Goal: Complete application form

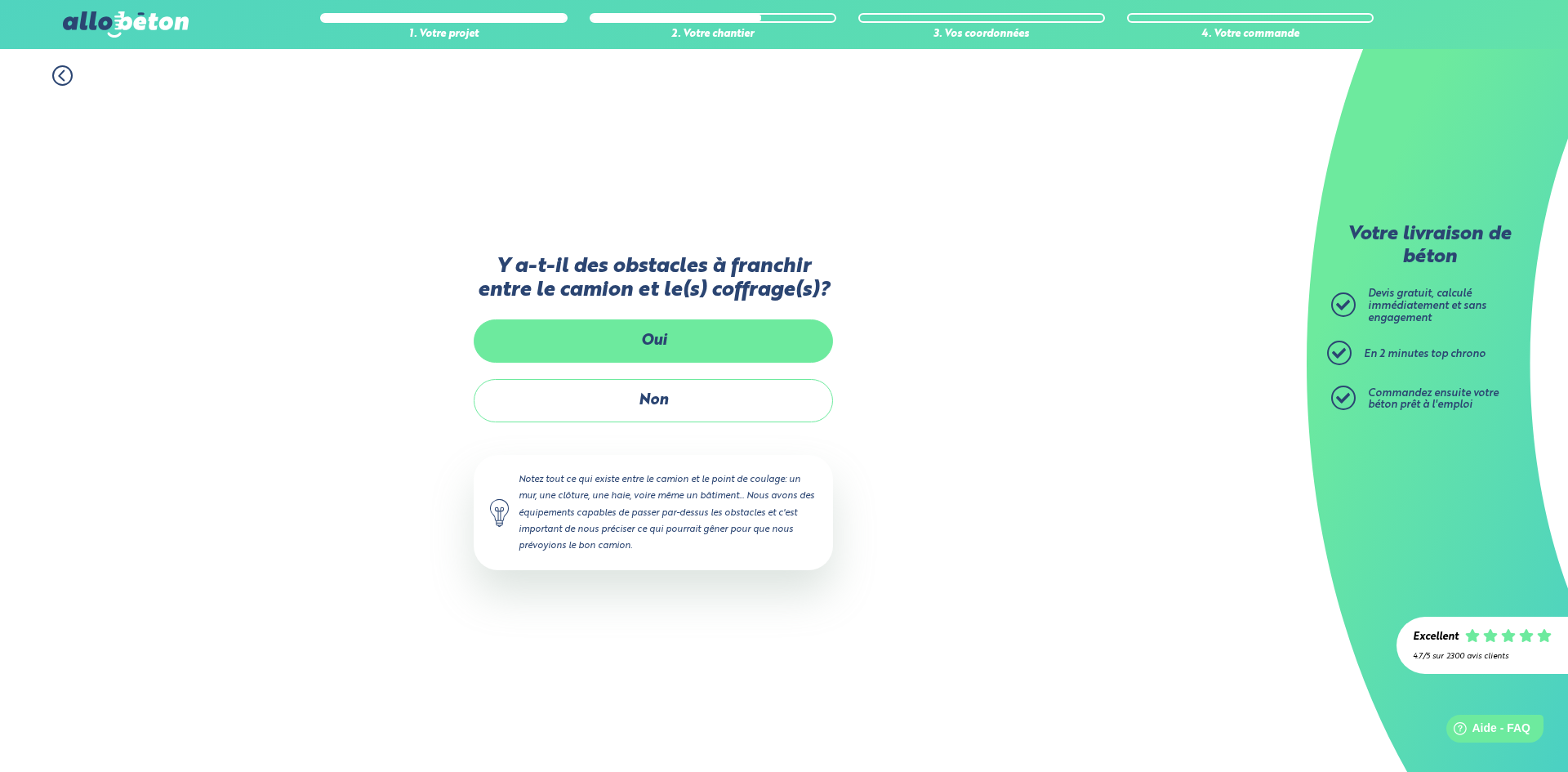
click at [635, 338] on label "Oui" at bounding box center [654, 341] width 359 height 43
click at [0, 0] on input "Oui" at bounding box center [0, 0] width 0 height 0
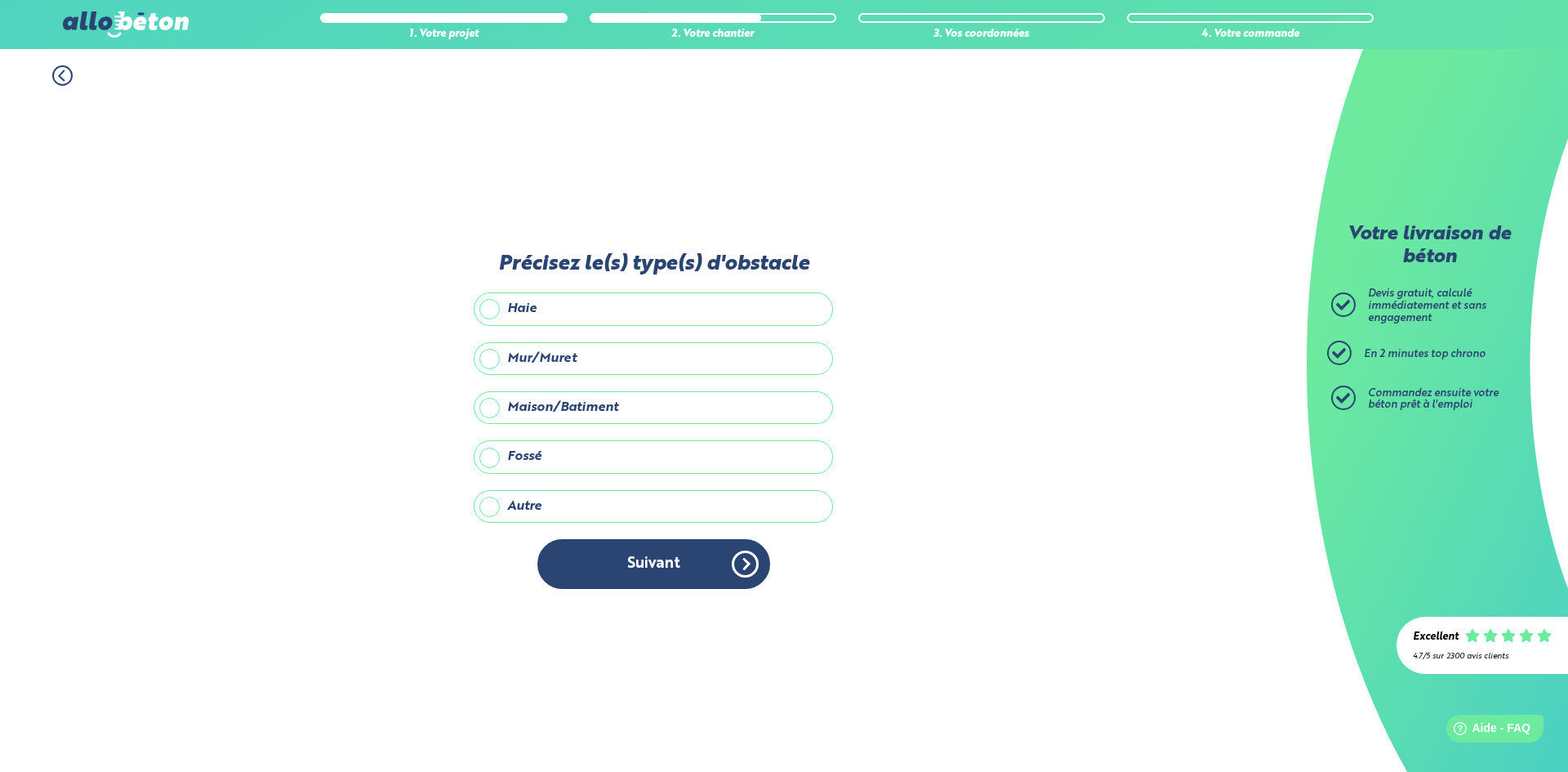
click at [559, 408] on label "Maison/Batiment" at bounding box center [654, 407] width 359 height 33
click at [0, 0] on input "Maison/Batiment" at bounding box center [0, 0] width 0 height 0
drag, startPoint x: 552, startPoint y: 376, endPoint x: 551, endPoint y: 345, distance: 31.0
click at [551, 345] on div "Précisez le(s) type(s) d'obstacle Haie Mur/Muret Maison/Batiment Fossé Autre Pr…" at bounding box center [654, 429] width 359 height 354
click at [551, 345] on label "Mur/Muret" at bounding box center [654, 359] width 359 height 33
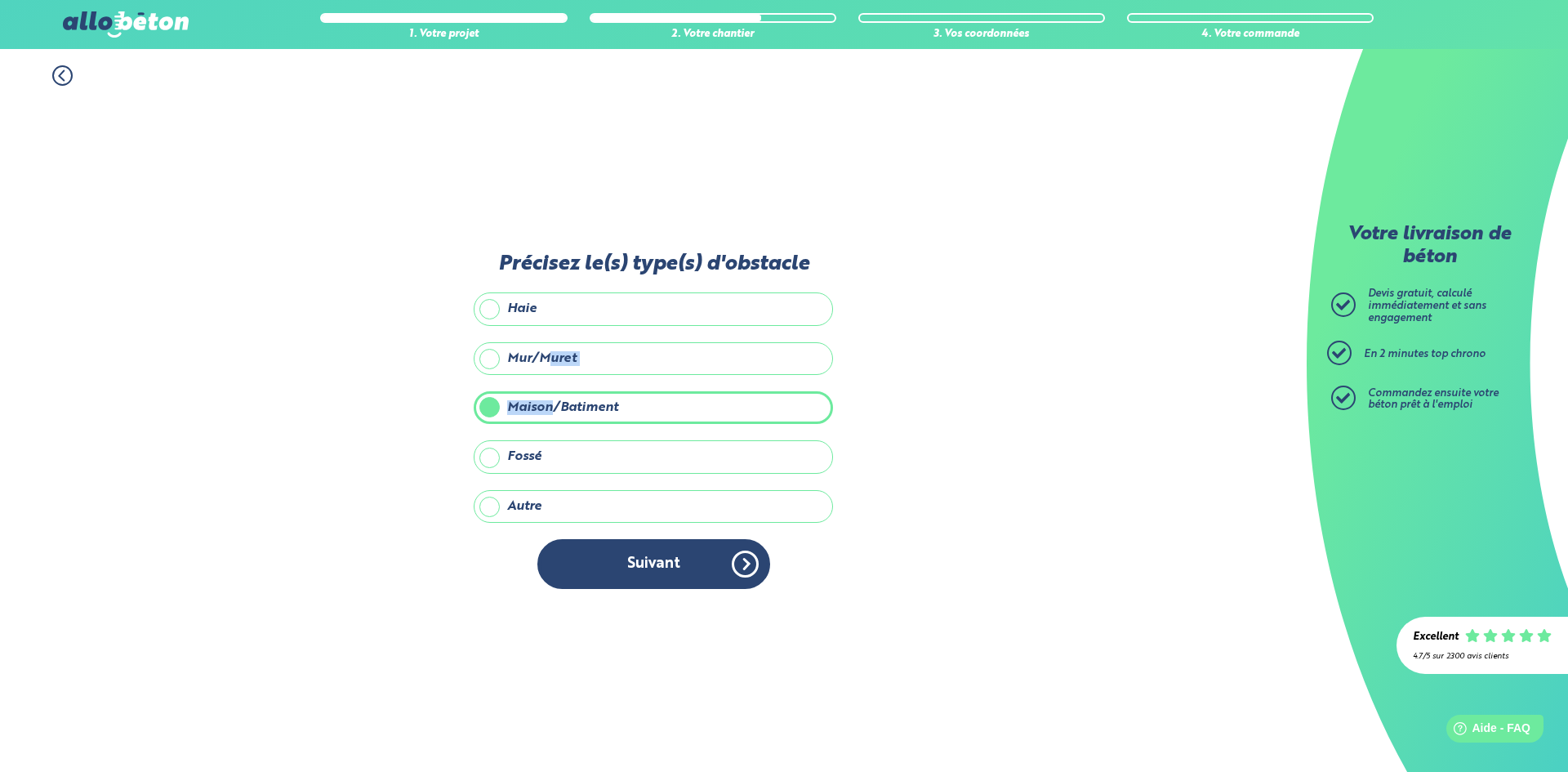
click at [0, 0] on input "Mur/Muret" at bounding box center [0, 0] width 0 height 0
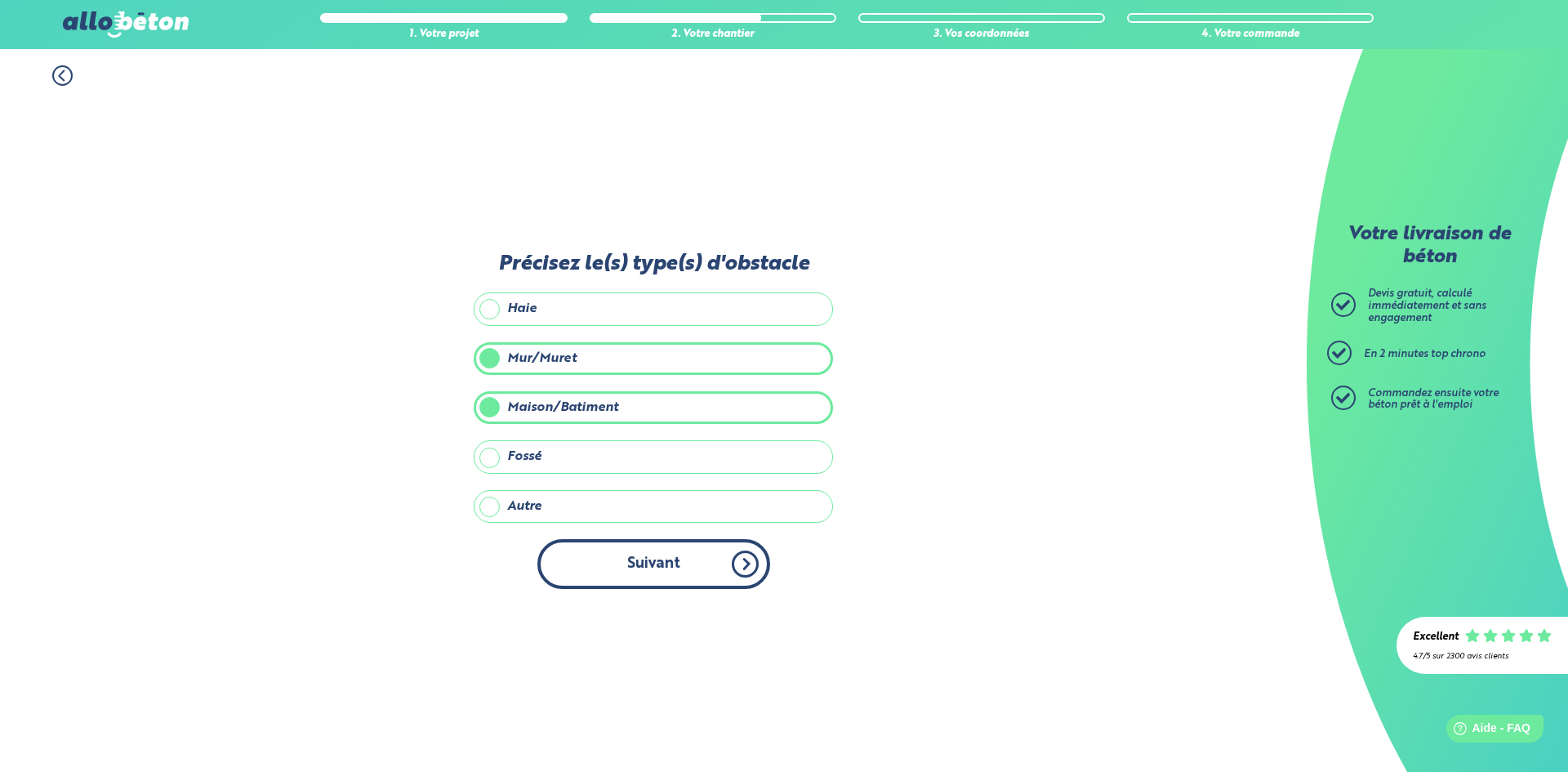
click at [627, 569] on button "Suivant" at bounding box center [654, 564] width 233 height 50
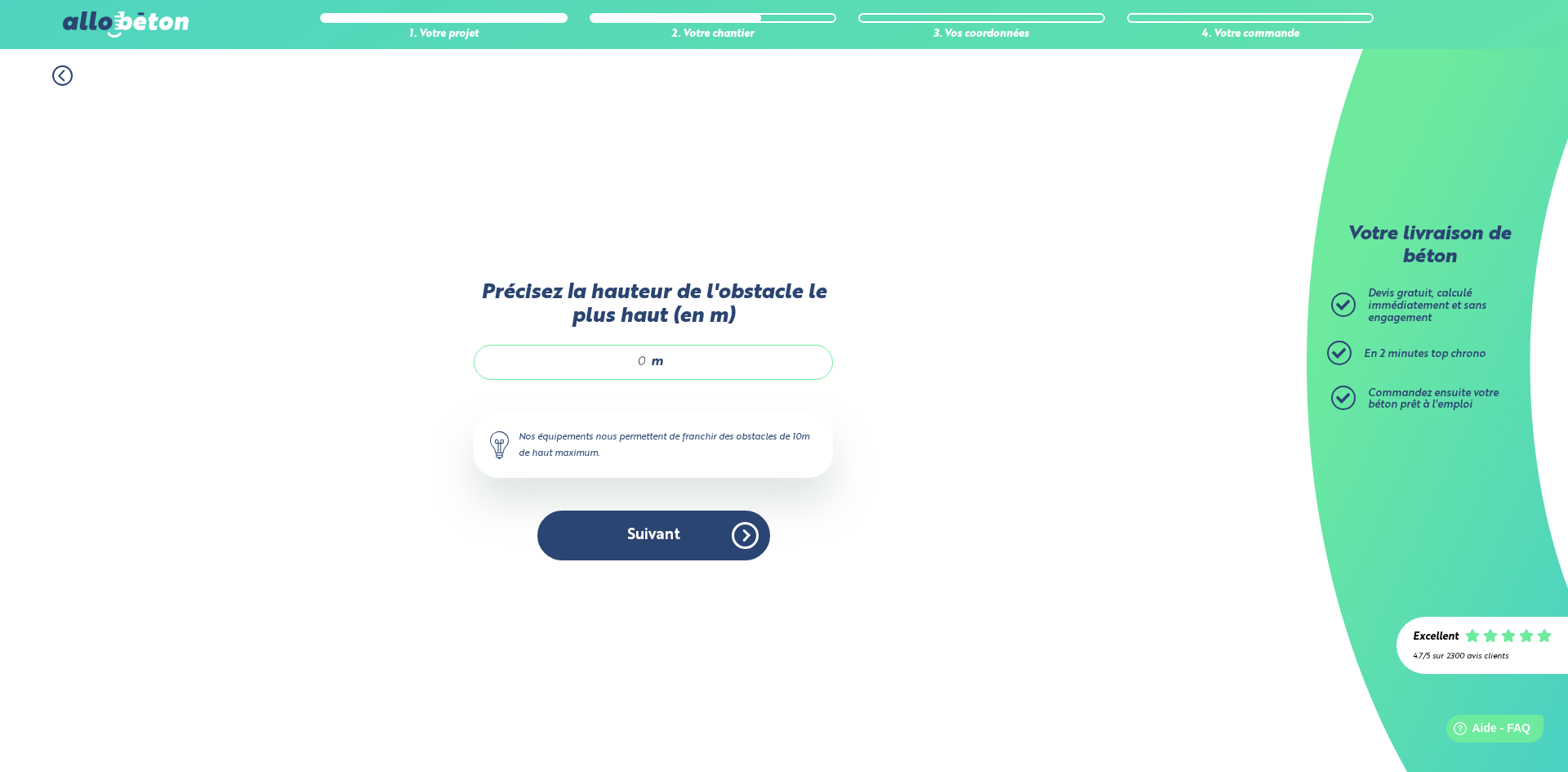
click at [642, 359] on input "Précisez la hauteur de l'obstacle le plus haut (en m)" at bounding box center [569, 362] width 156 height 17
type input "2"
type input "3,5"
click at [628, 533] on button "Suivant" at bounding box center [654, 535] width 233 height 50
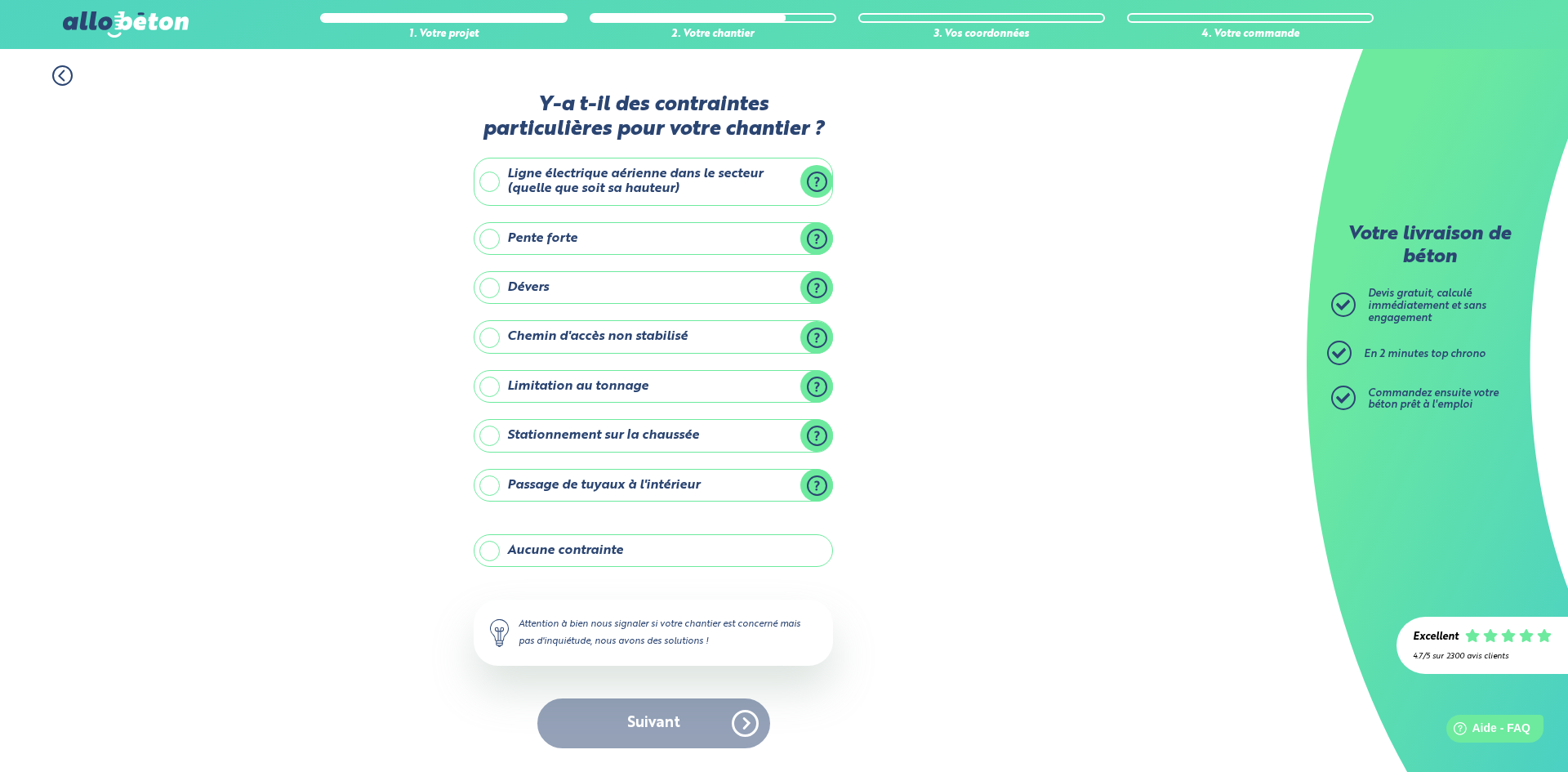
click at [820, 431] on label "Stationnement sur la chaussée" at bounding box center [654, 435] width 359 height 33
click at [0, 0] on input "Stationnement sur la chaussée" at bounding box center [0, 0] width 0 height 0
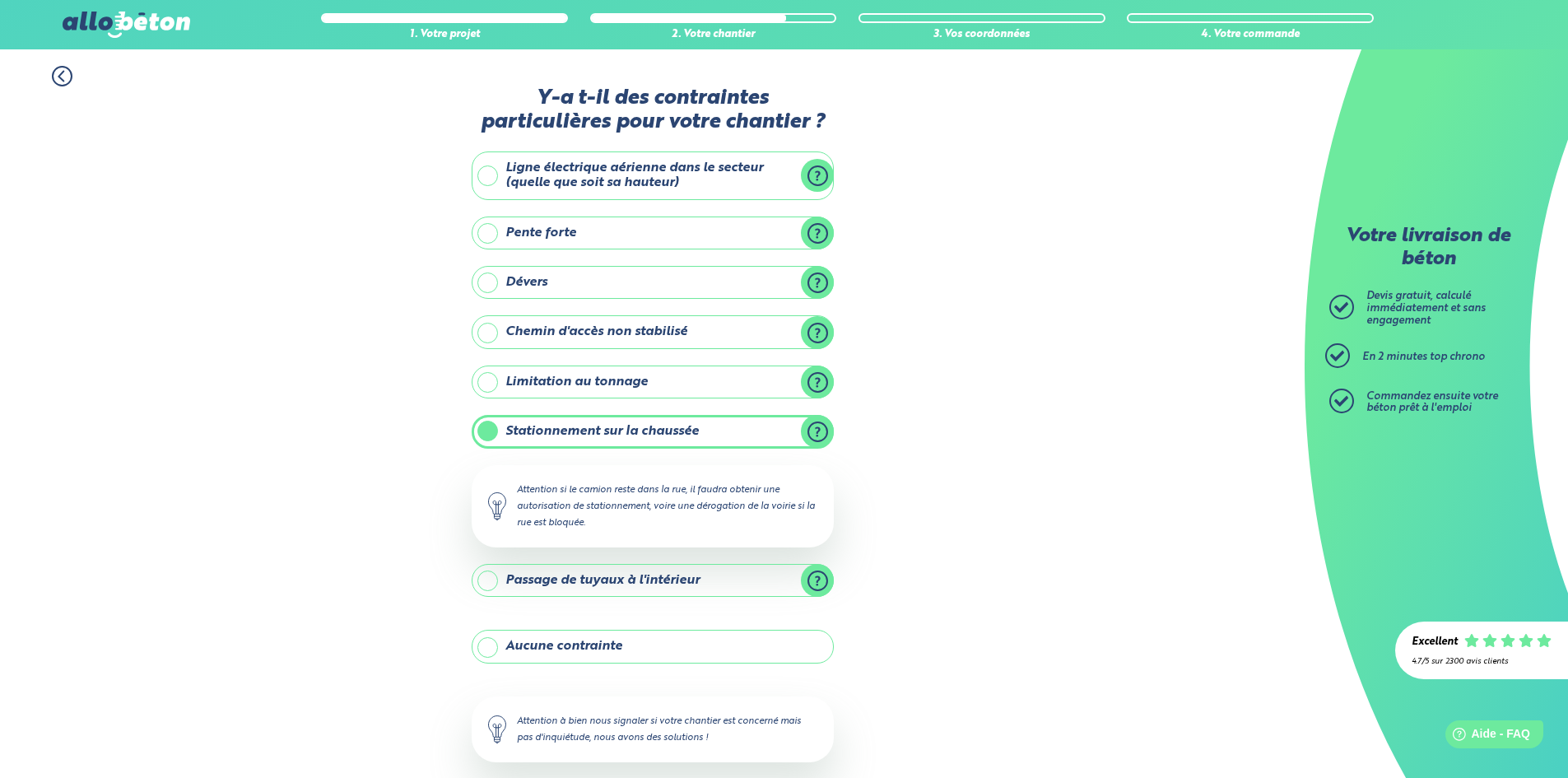
click at [716, 437] on label "Stationnement sur la chaussée" at bounding box center [653, 431] width 362 height 33
click at [0, 0] on input "Stationnement sur la chaussée" at bounding box center [0, 0] width 0 height 0
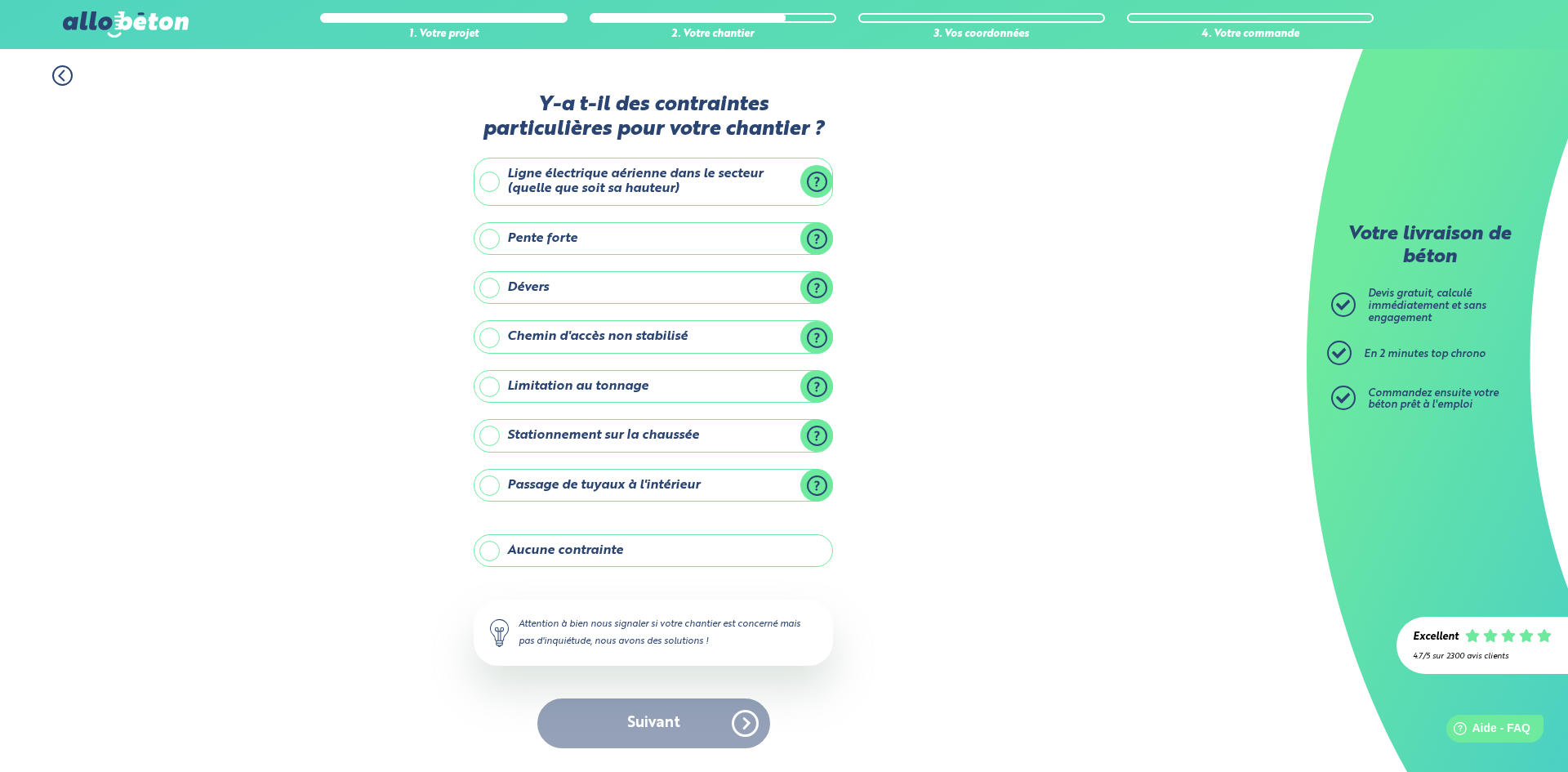
click at [819, 485] on label "Passage de tuyaux à l'intérieur" at bounding box center [654, 485] width 359 height 33
click at [0, 0] on input "Passage de tuyaux à l'intérieur" at bounding box center [0, 0] width 0 height 0
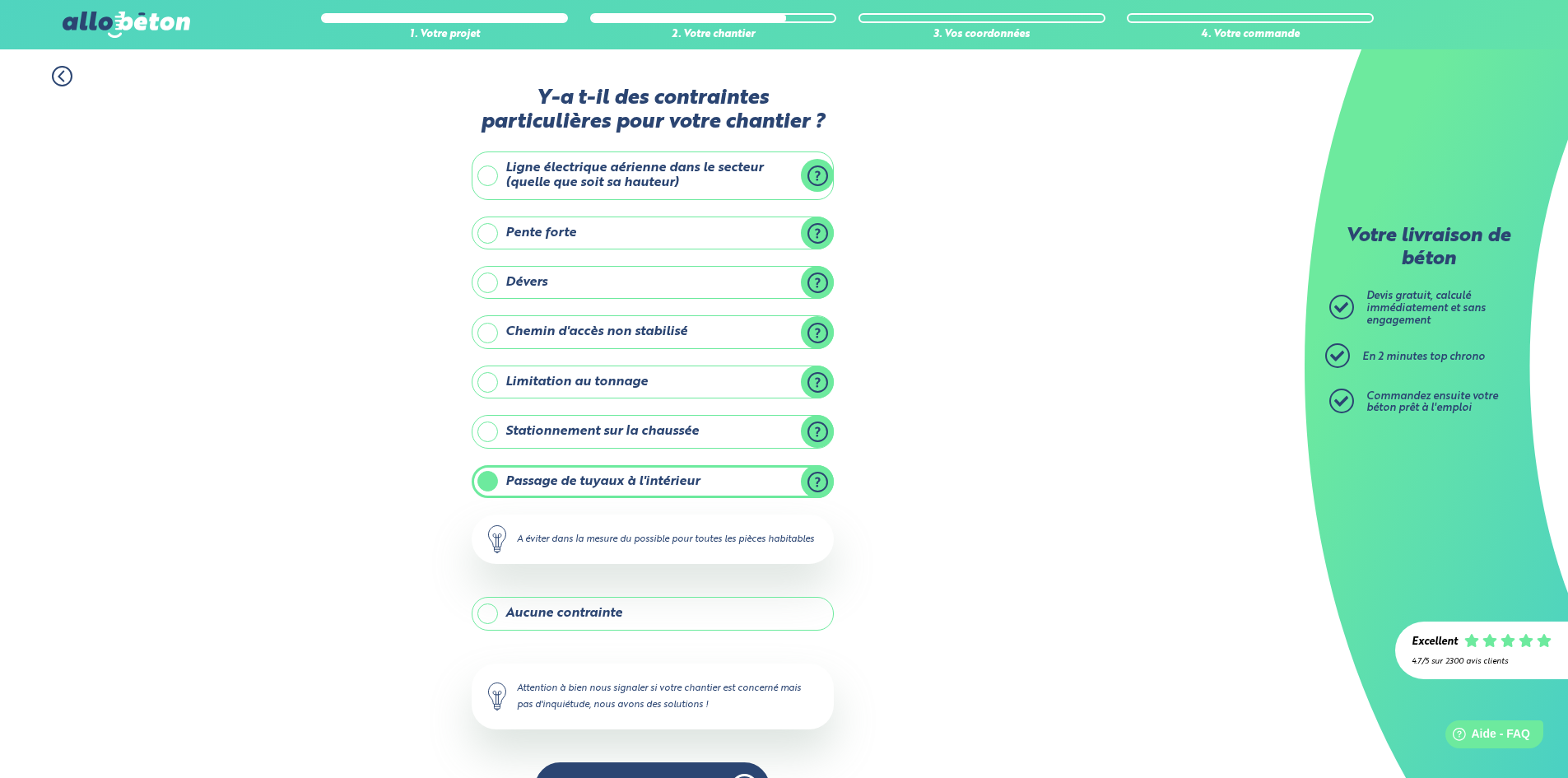
click at [700, 487] on label "Passage de tuyaux à l'intérieur" at bounding box center [653, 481] width 362 height 33
click at [0, 0] on input "Passage de tuyaux à l'intérieur" at bounding box center [0, 0] width 0 height 0
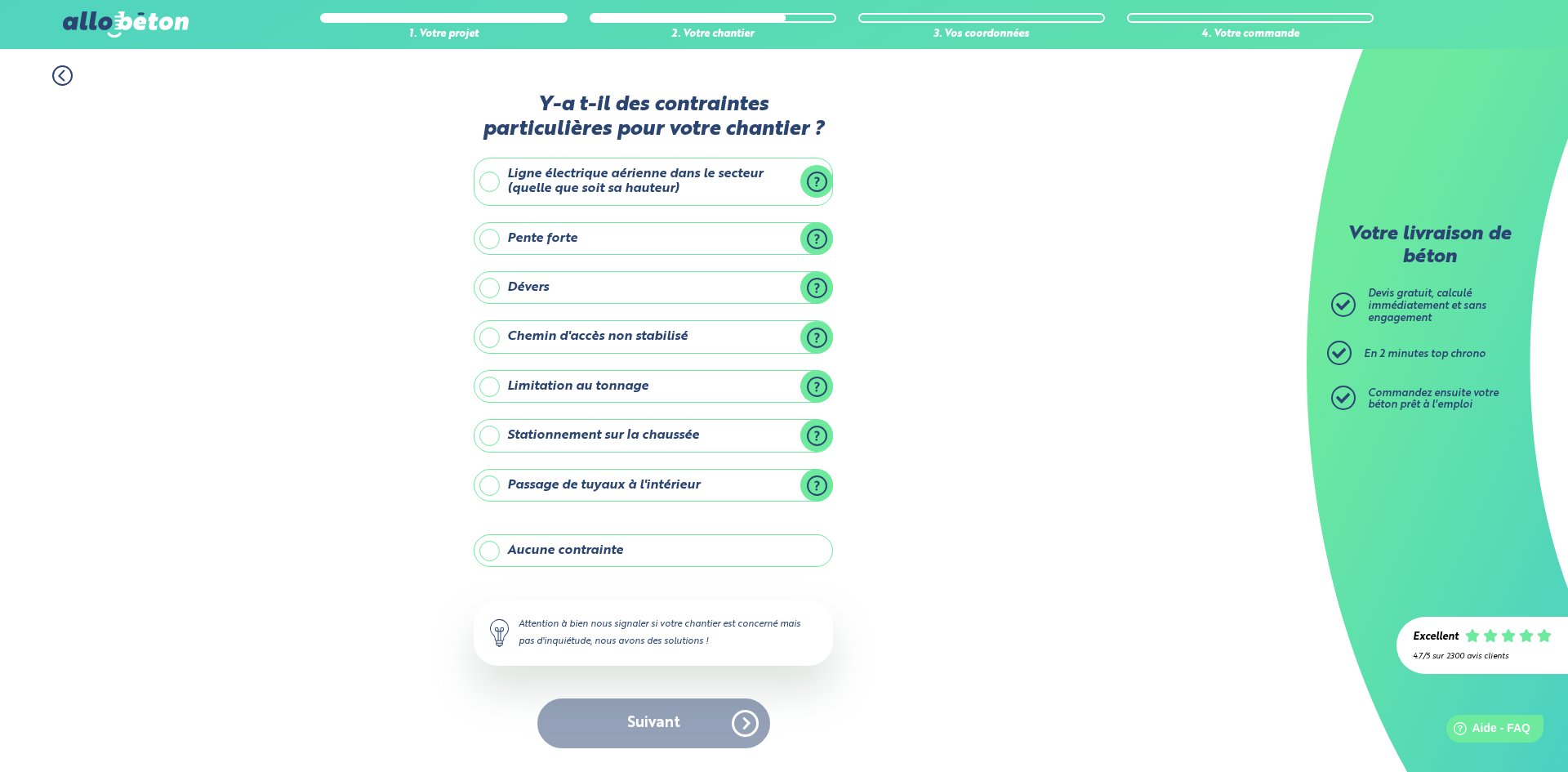
click at [598, 551] on label "Aucune contrainte" at bounding box center [654, 550] width 359 height 33
click at [0, 0] on input "Aucune contrainte" at bounding box center [0, 0] width 0 height 0
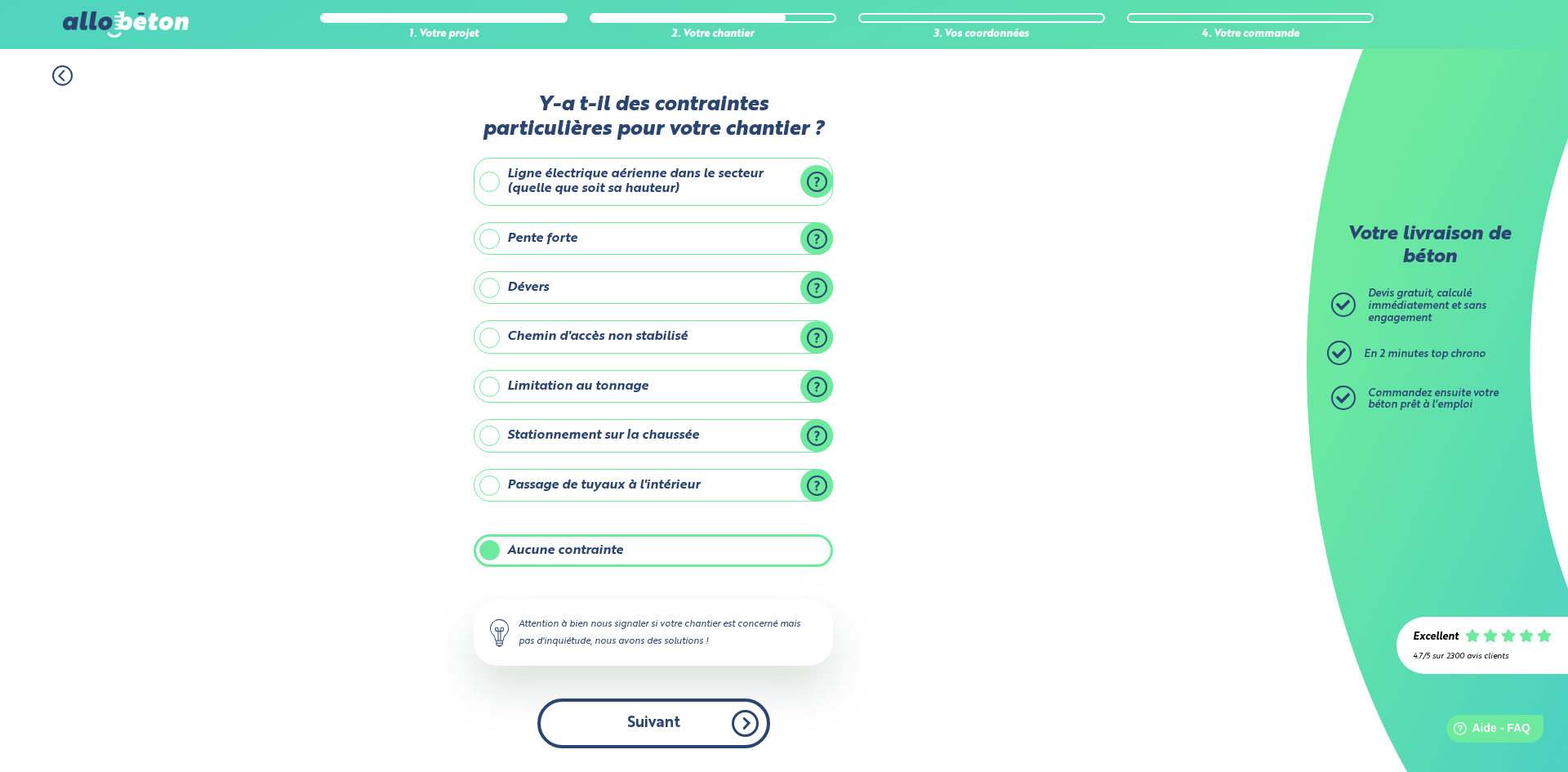
click at [613, 721] on button "Suivant" at bounding box center [654, 724] width 233 height 50
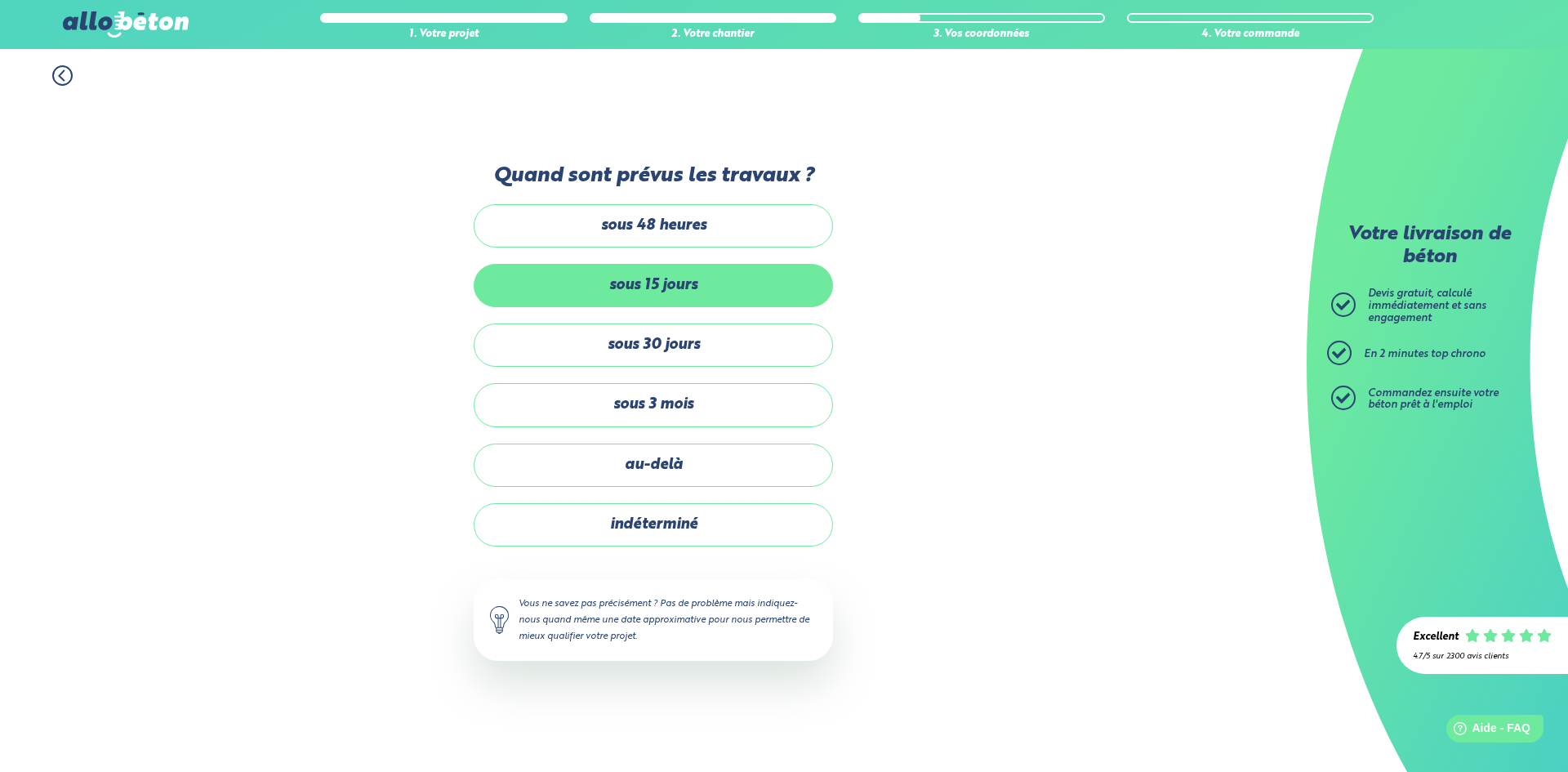
click at [656, 282] on label "sous 15 jours" at bounding box center [654, 285] width 359 height 43
click at [0, 0] on input "sous 15 jours" at bounding box center [0, 0] width 0 height 0
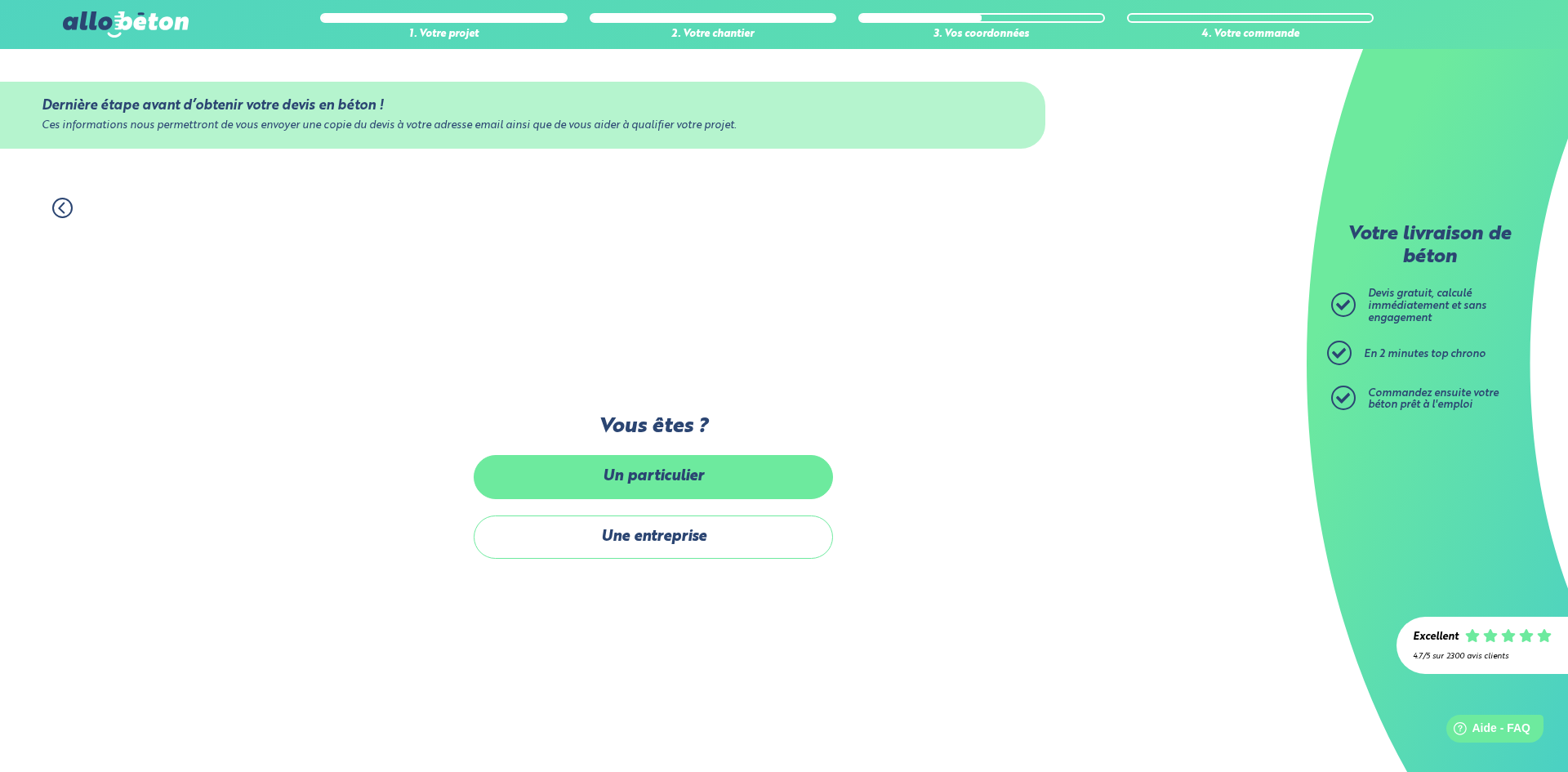
click at [706, 481] on label "Un particulier" at bounding box center [654, 477] width 359 height 43
click at [0, 0] on input "Un particulier" at bounding box center [0, 0] width 0 height 0
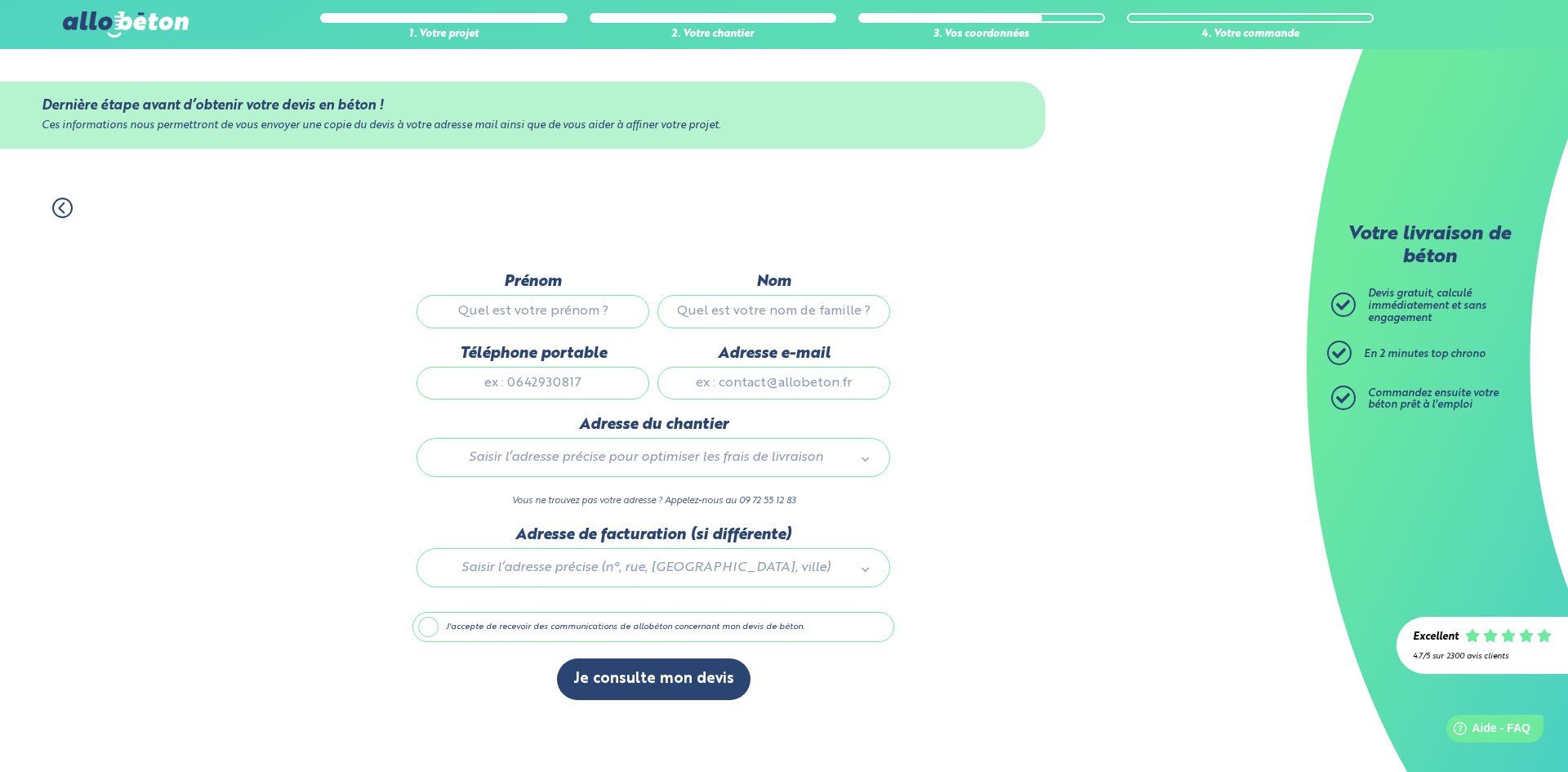
click at [545, 326] on input "Prénom" at bounding box center [533, 311] width 233 height 33
type input "[PERSON_NAME]"
type input "CHANE-LAW"
type input "0613307242"
type input "[EMAIL_ADDRESS][DOMAIN_NAME]"
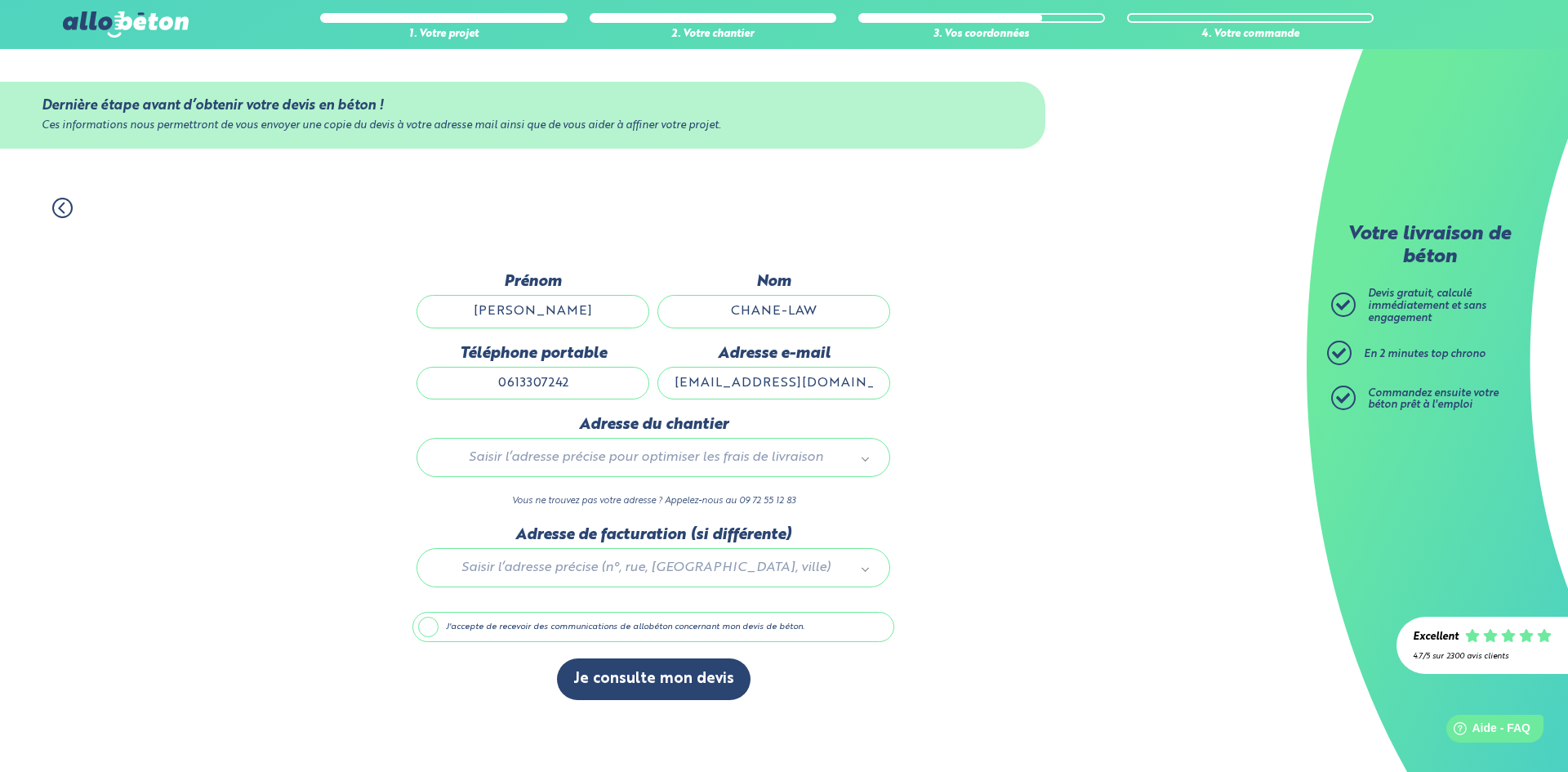
type input "47 Rue [PERSON_NAME]"
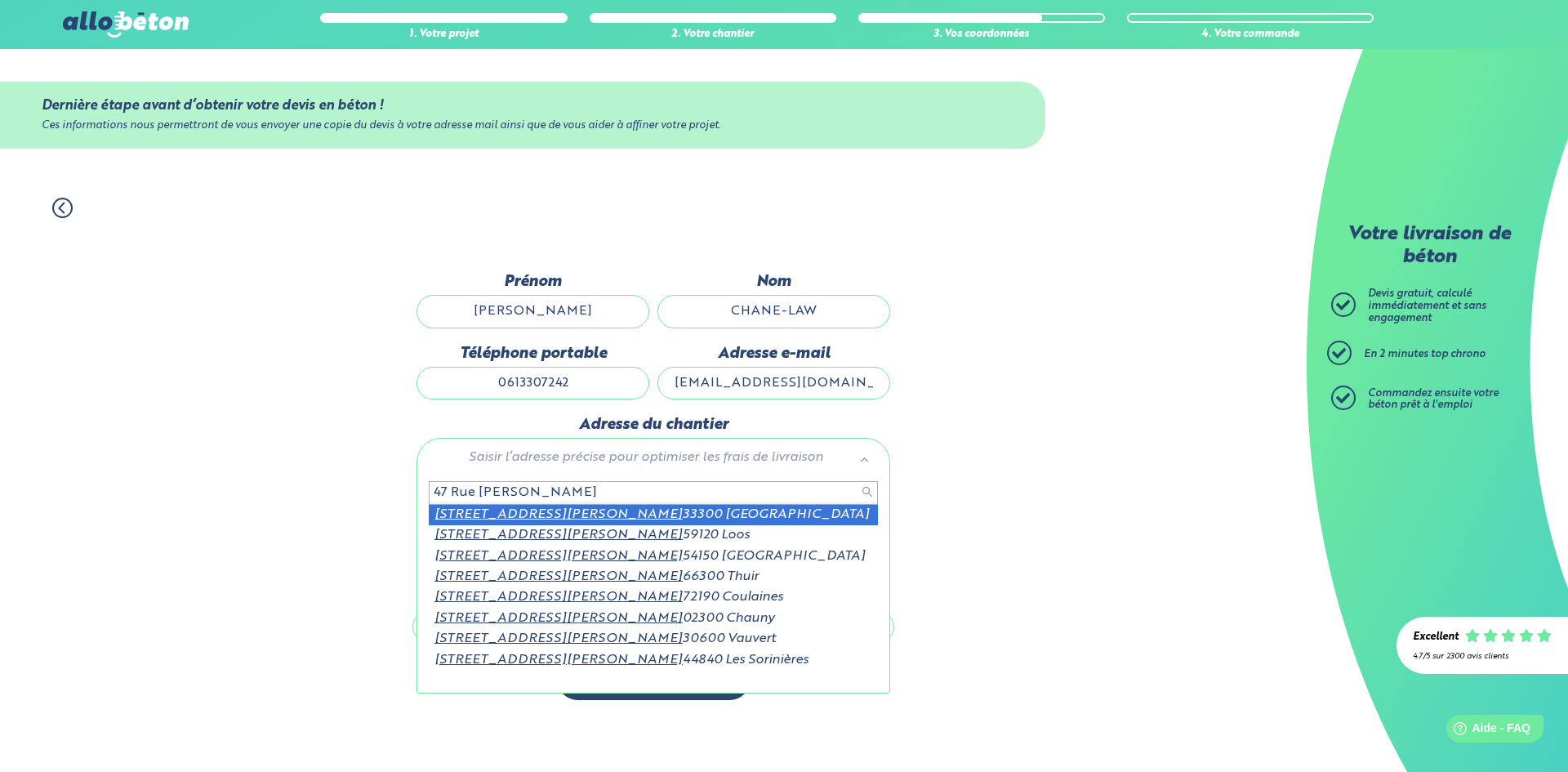
drag, startPoint x: 579, startPoint y: 490, endPoint x: 364, endPoint y: 502, distance: 215.3
click at [364, 502] on body "09 72 55 12 83 Conseils et Appel Gratuits nos produits le béton prêt à l'emploi…" at bounding box center [784, 386] width 1568 height 772
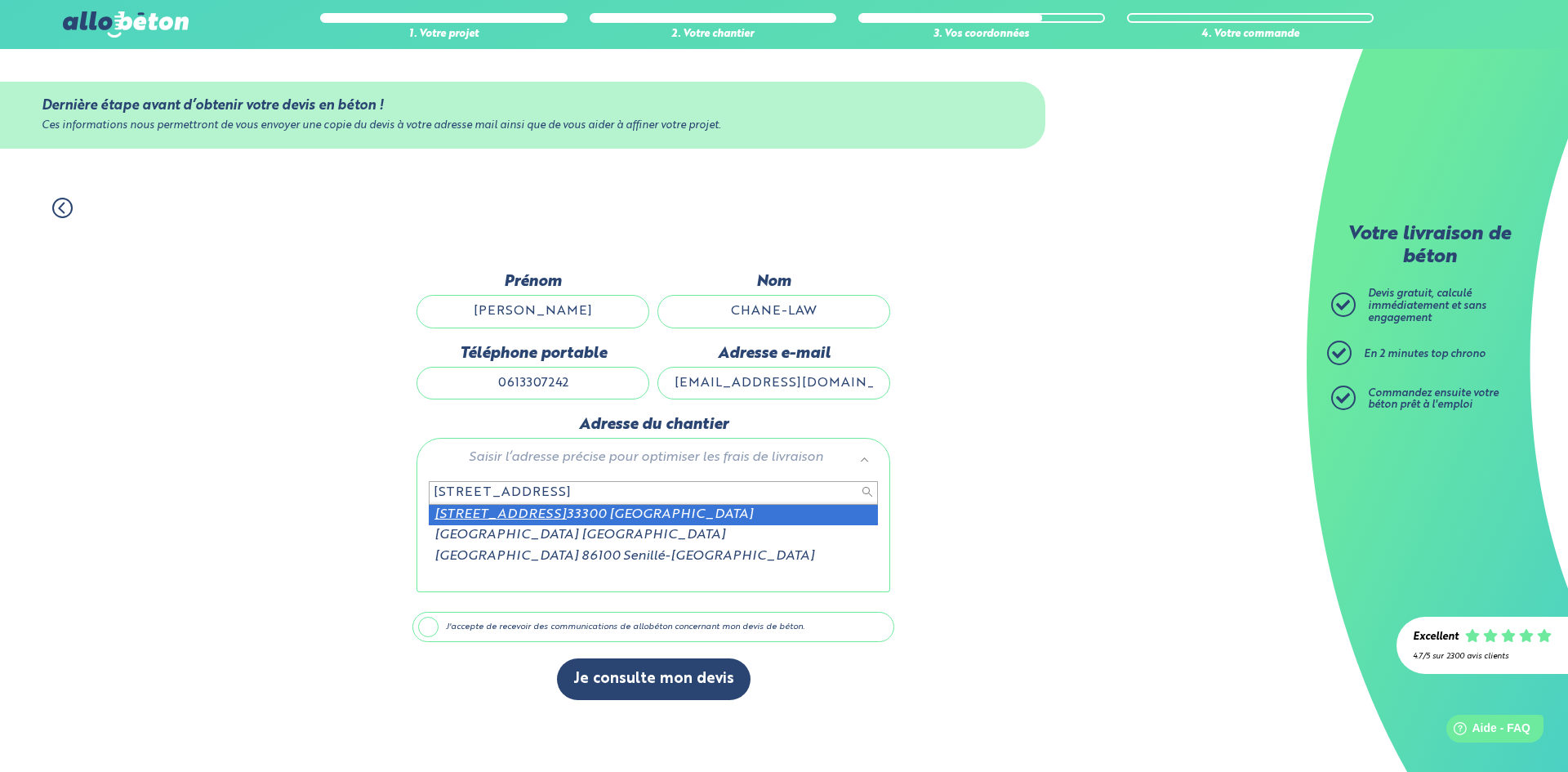
type input "[STREET_ADDRESS]"
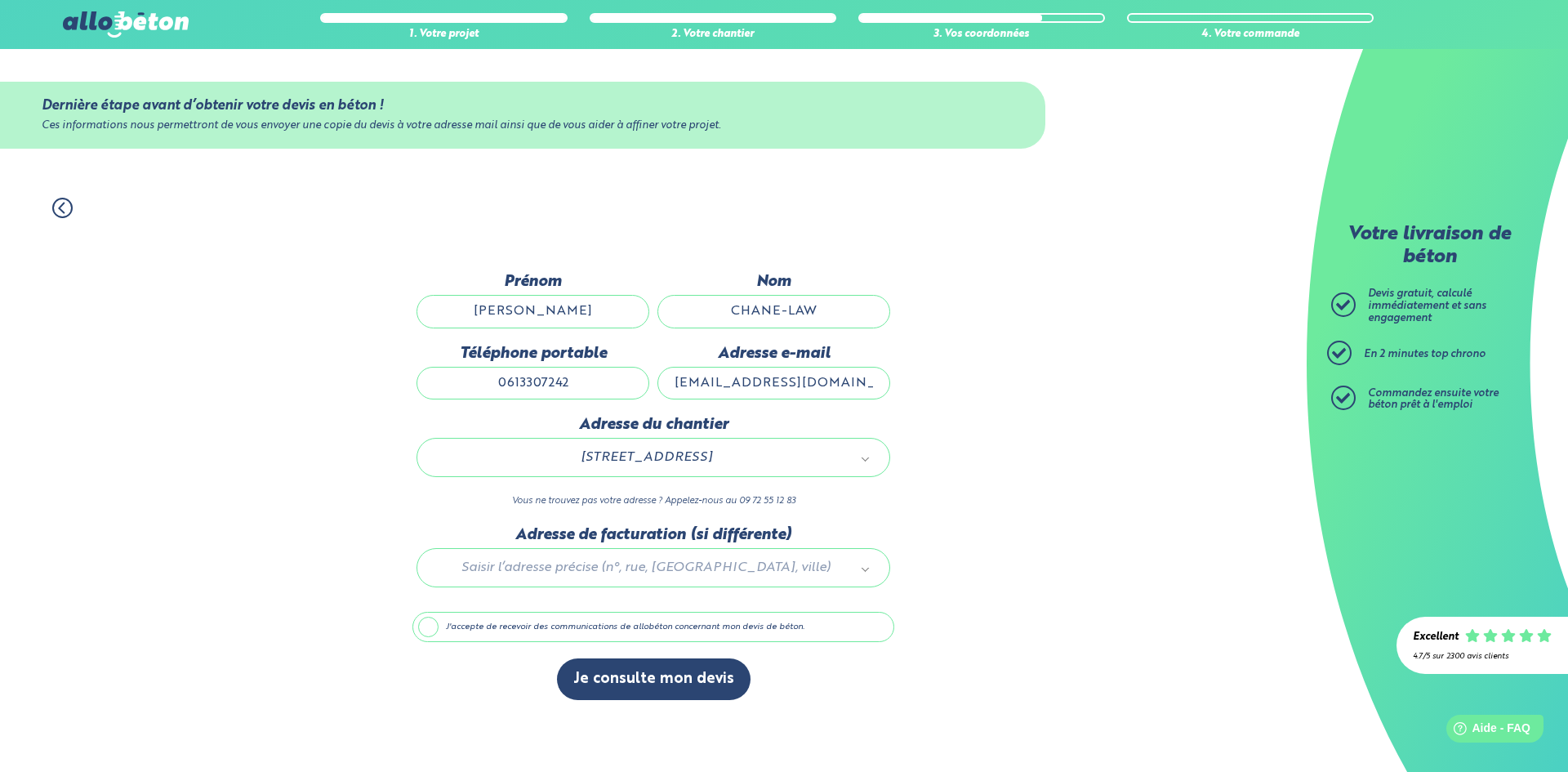
click at [609, 572] on div at bounding box center [654, 564] width 482 height 77
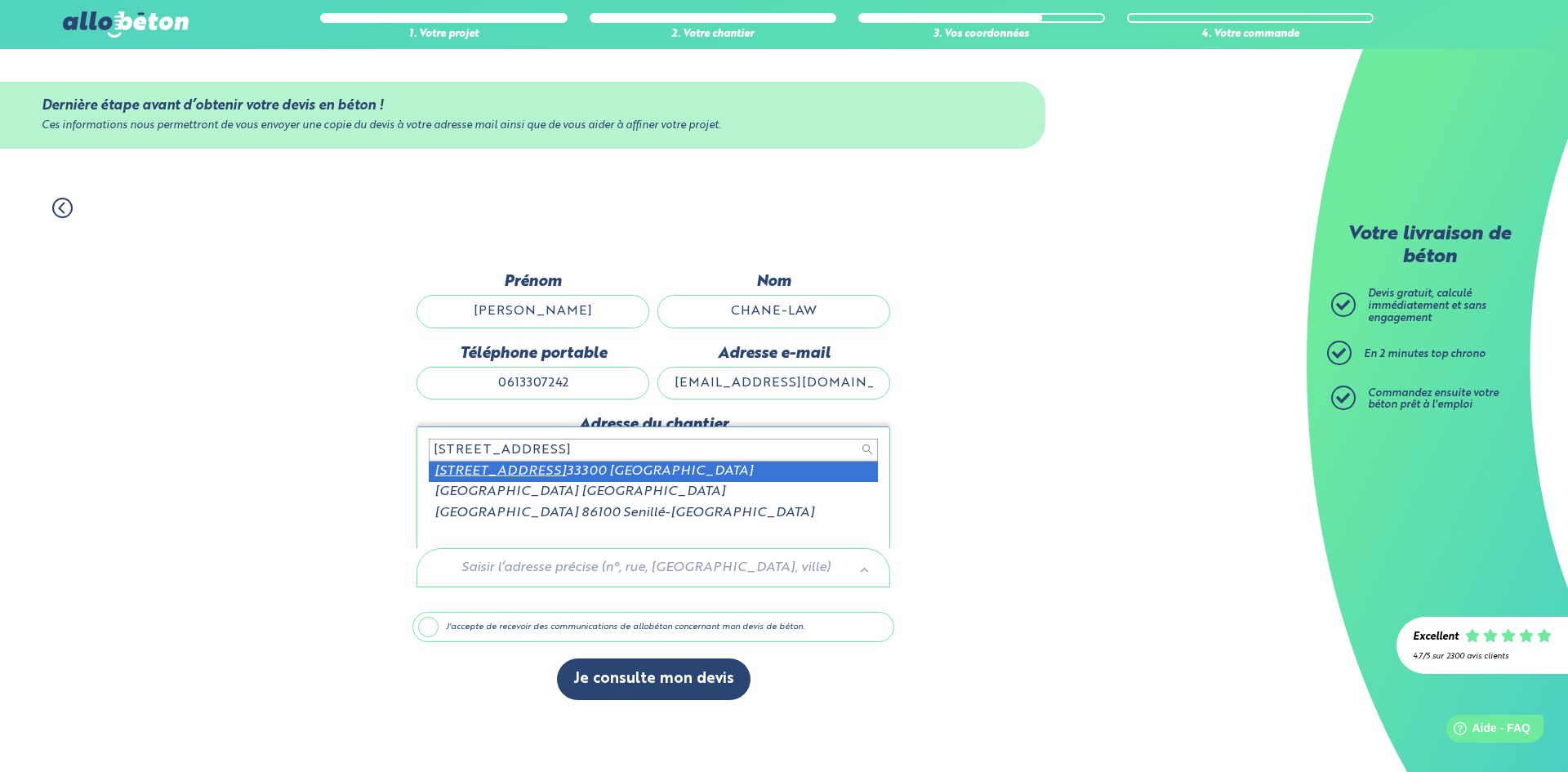
type input "[STREET_ADDRESS]"
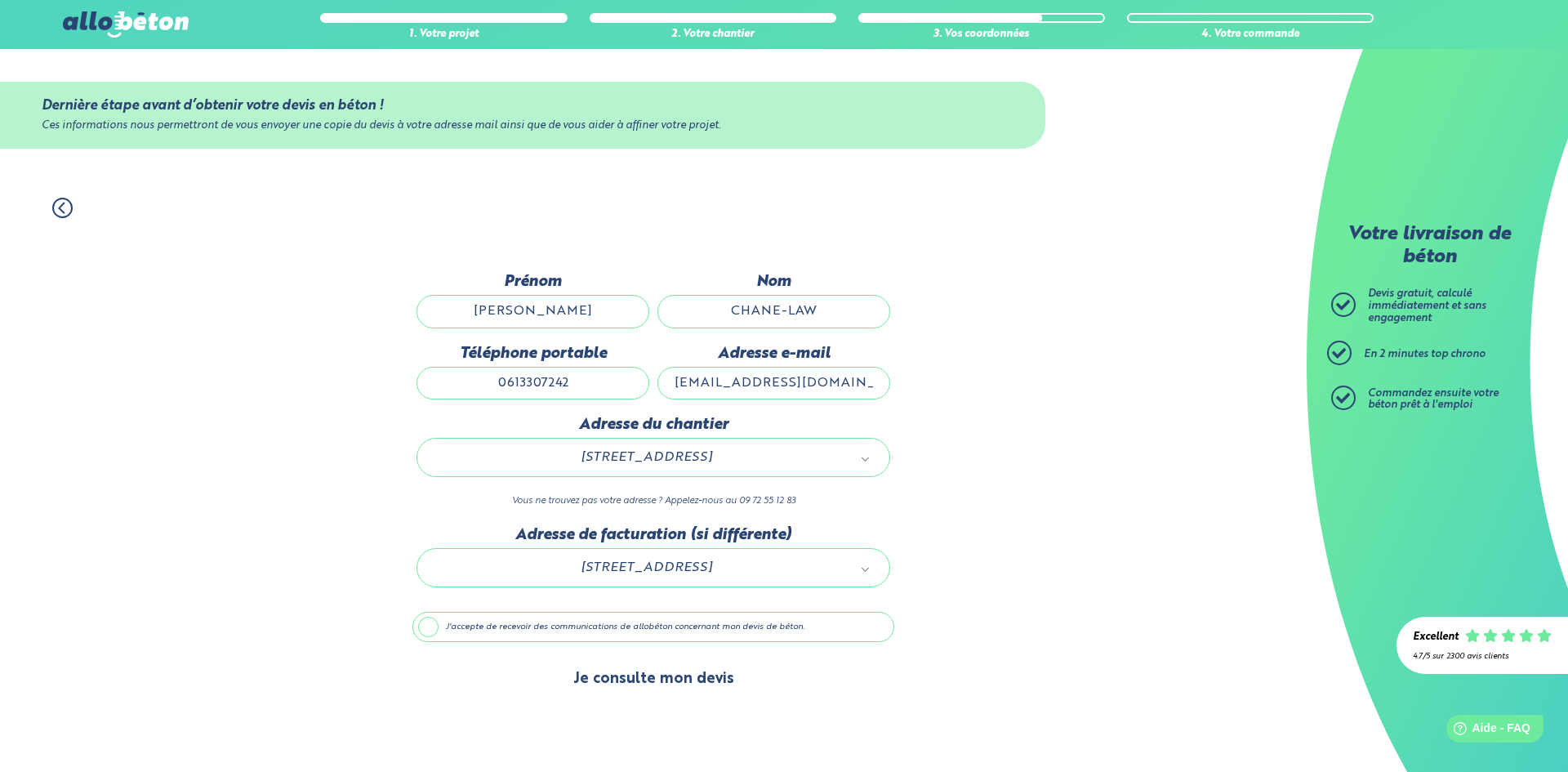
click at [618, 684] on button "Je consulte mon devis" at bounding box center [654, 679] width 194 height 42
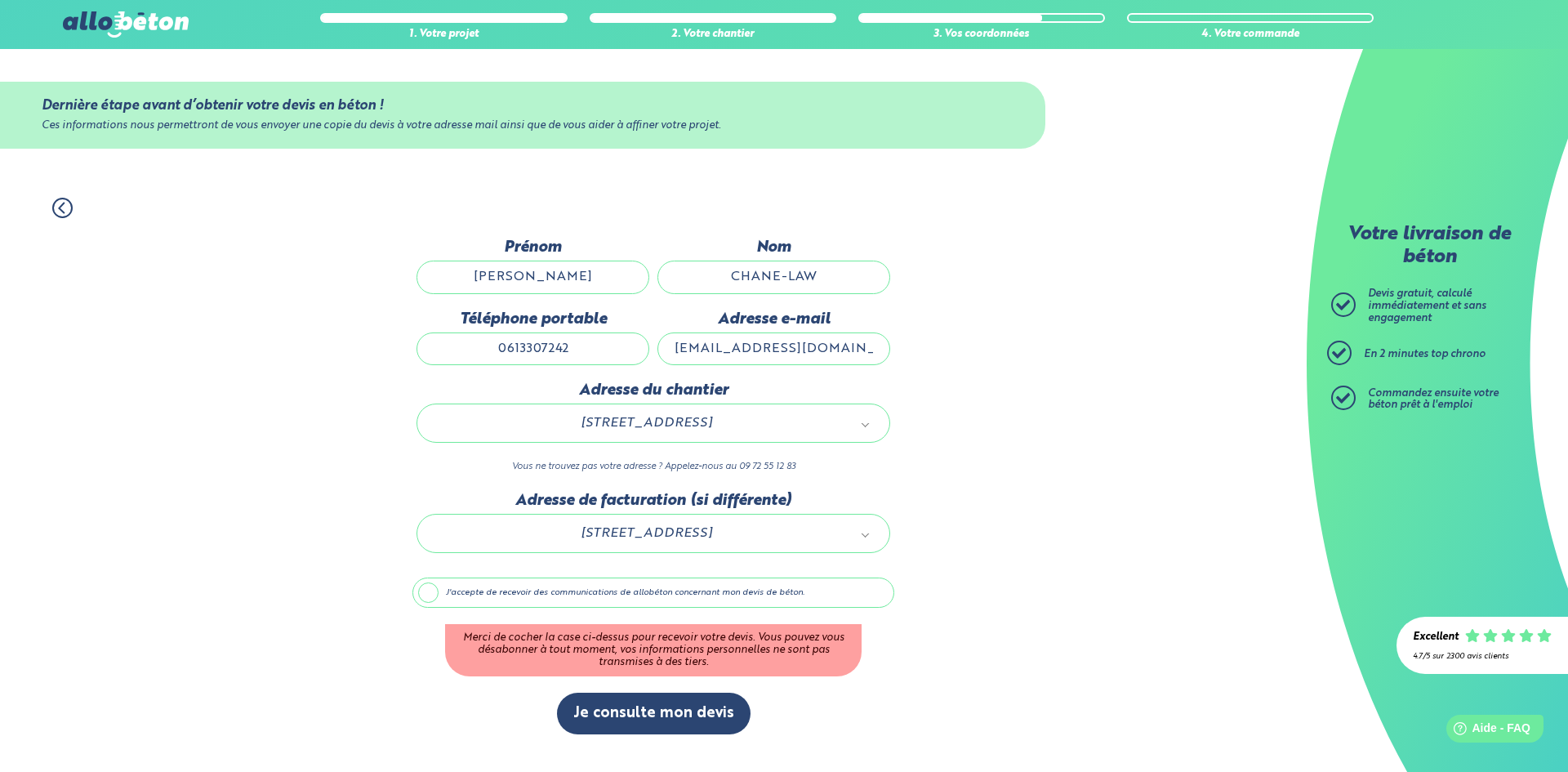
click at [591, 590] on label "J'accepte de recevoir des communications de allobéton concernant mon devis de b…" at bounding box center [654, 592] width 482 height 31
click at [0, 0] on input "J'accepte de recevoir des communications de allobéton concernant mon devis de b…" at bounding box center [0, 0] width 0 height 0
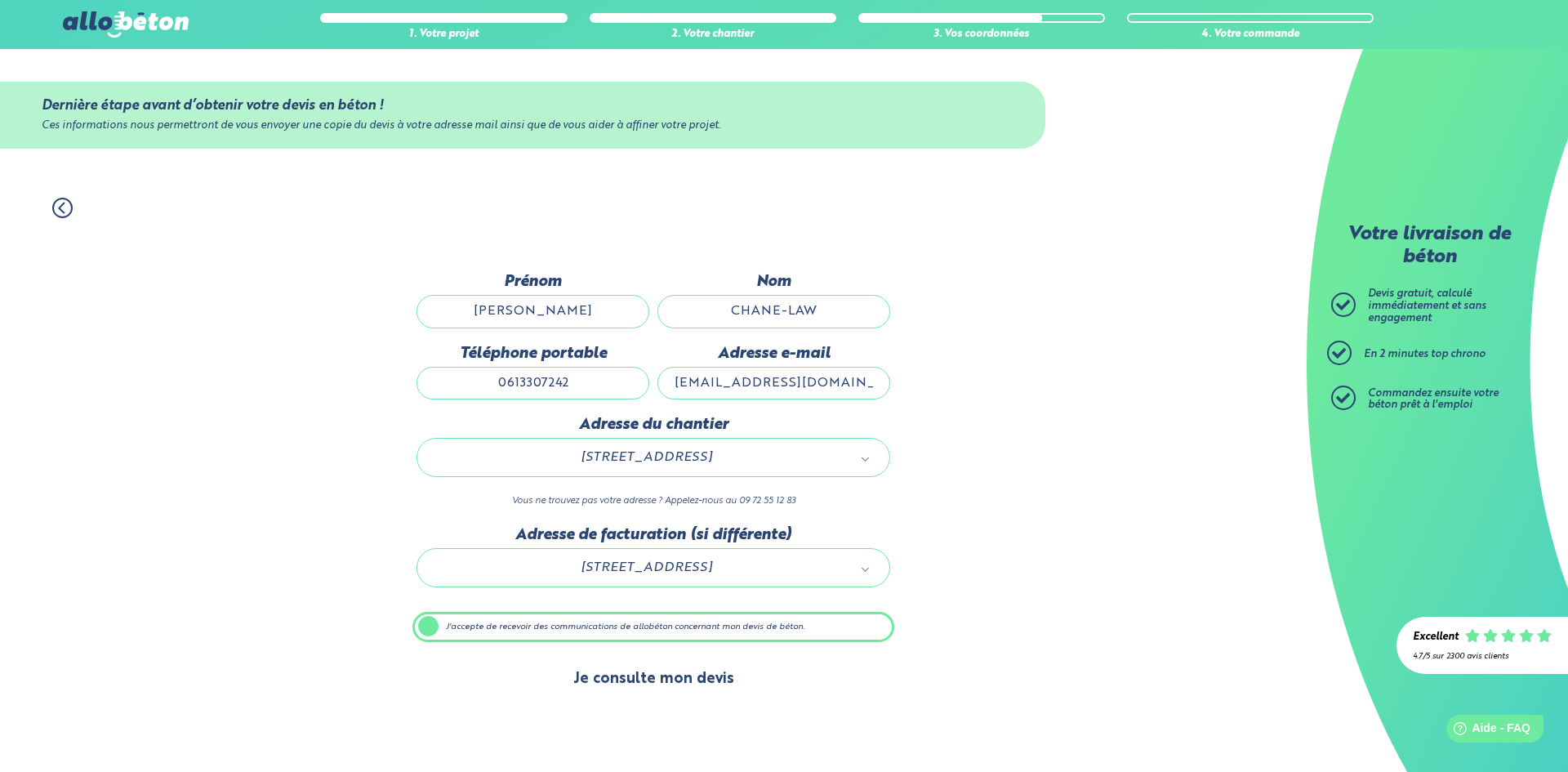
click at [657, 695] on button "Je consulte mon devis" at bounding box center [654, 679] width 194 height 42
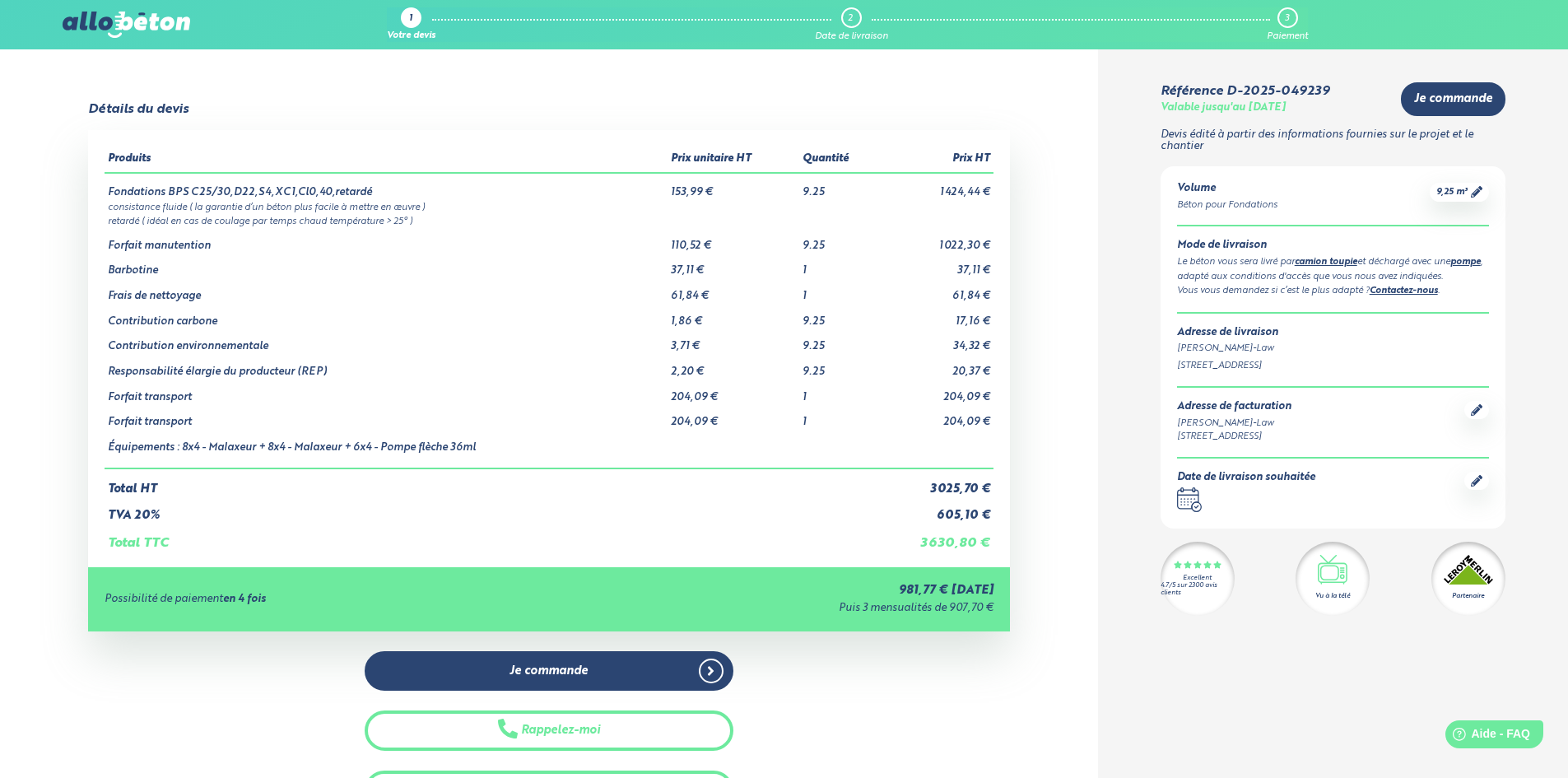
click at [662, 700] on div "Je commande Rappelez-moi Télécharger le devis" at bounding box center [549, 731] width 369 height 160
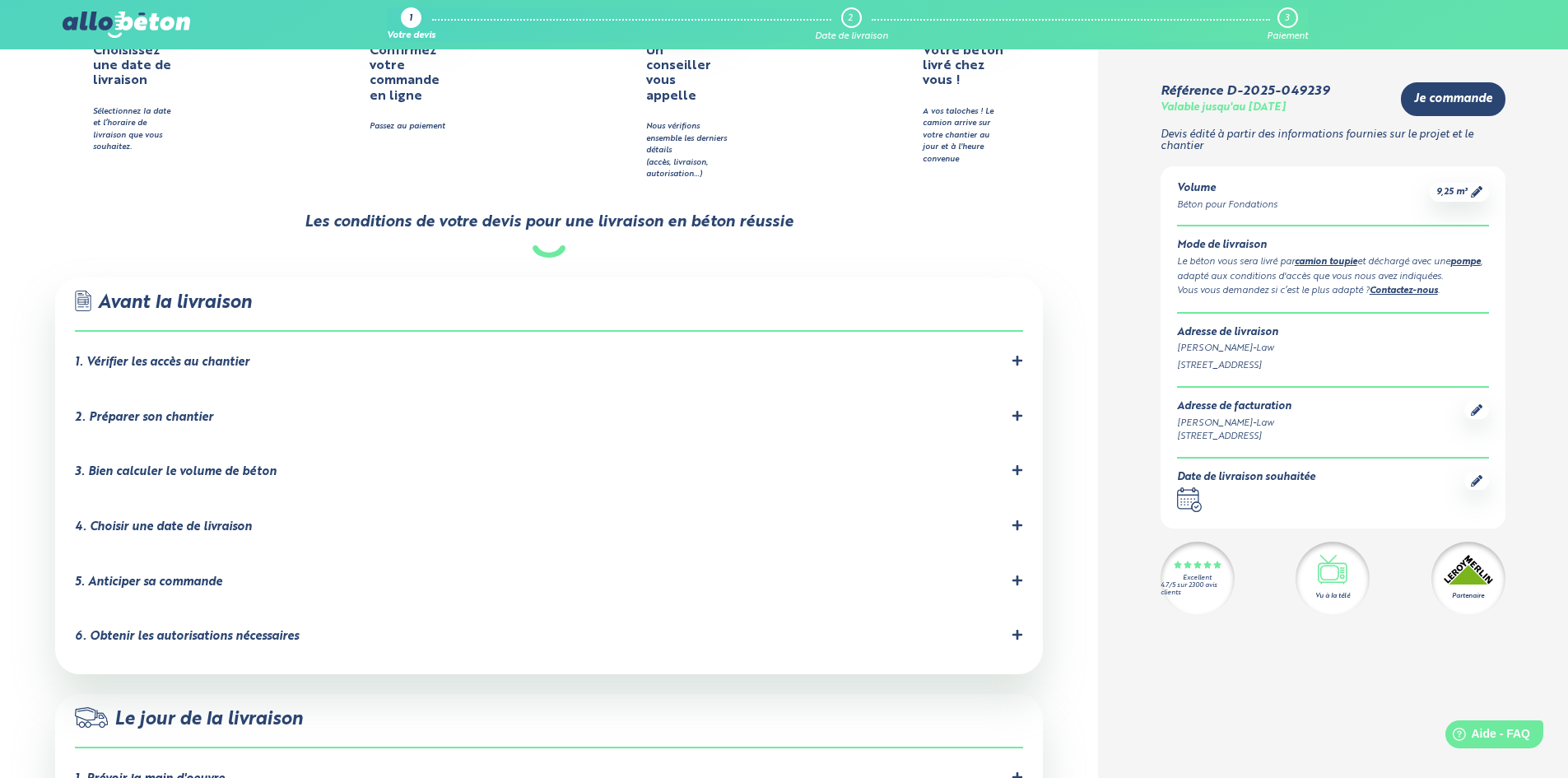
scroll to position [902, 0]
click at [776, 354] on div "1. Vérifier les accès au chantier" at bounding box center [549, 361] width 949 height 16
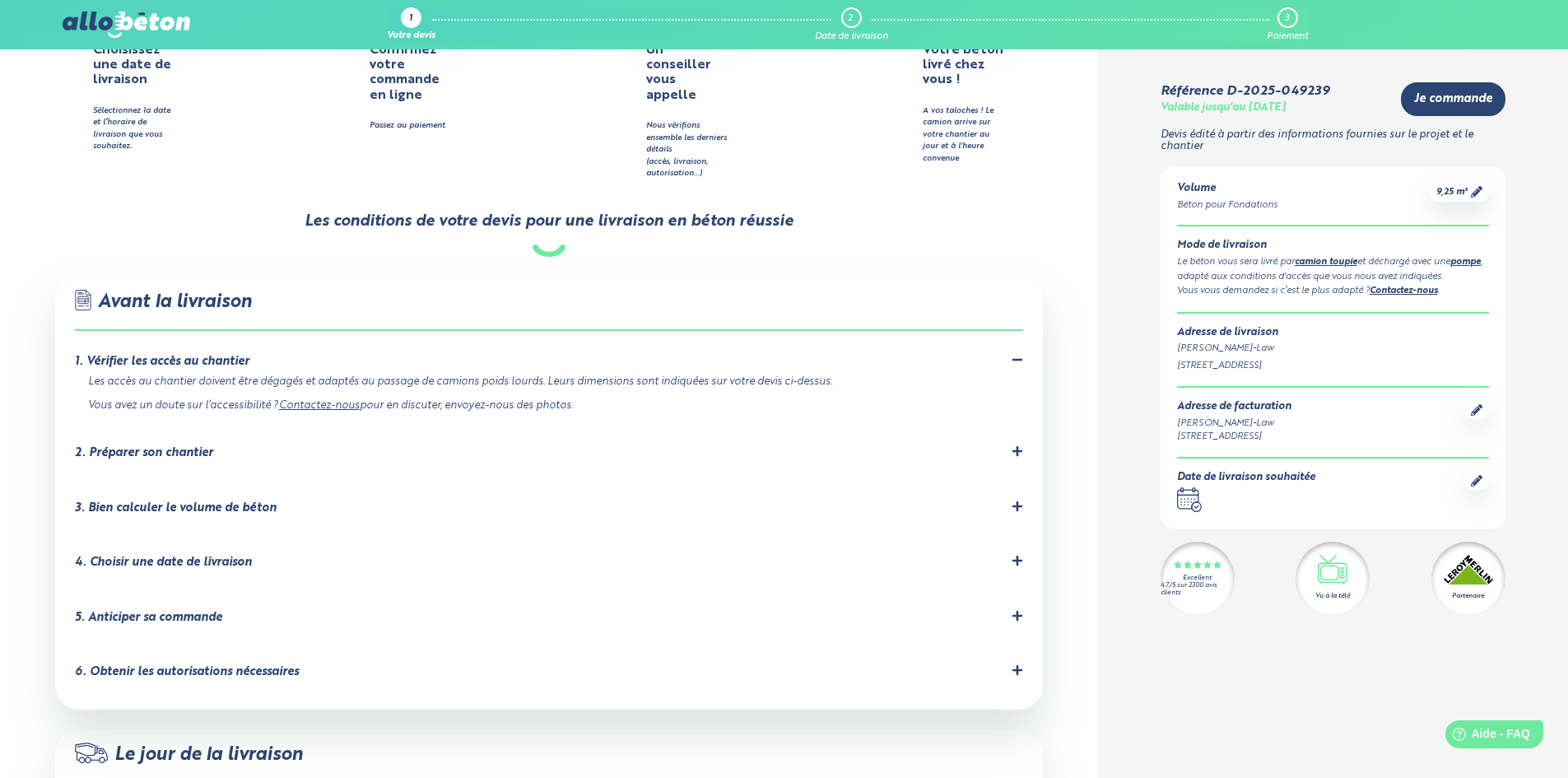
click at [776, 354] on div "1. Vérifier les accès au chantier" at bounding box center [549, 361] width 949 height 16
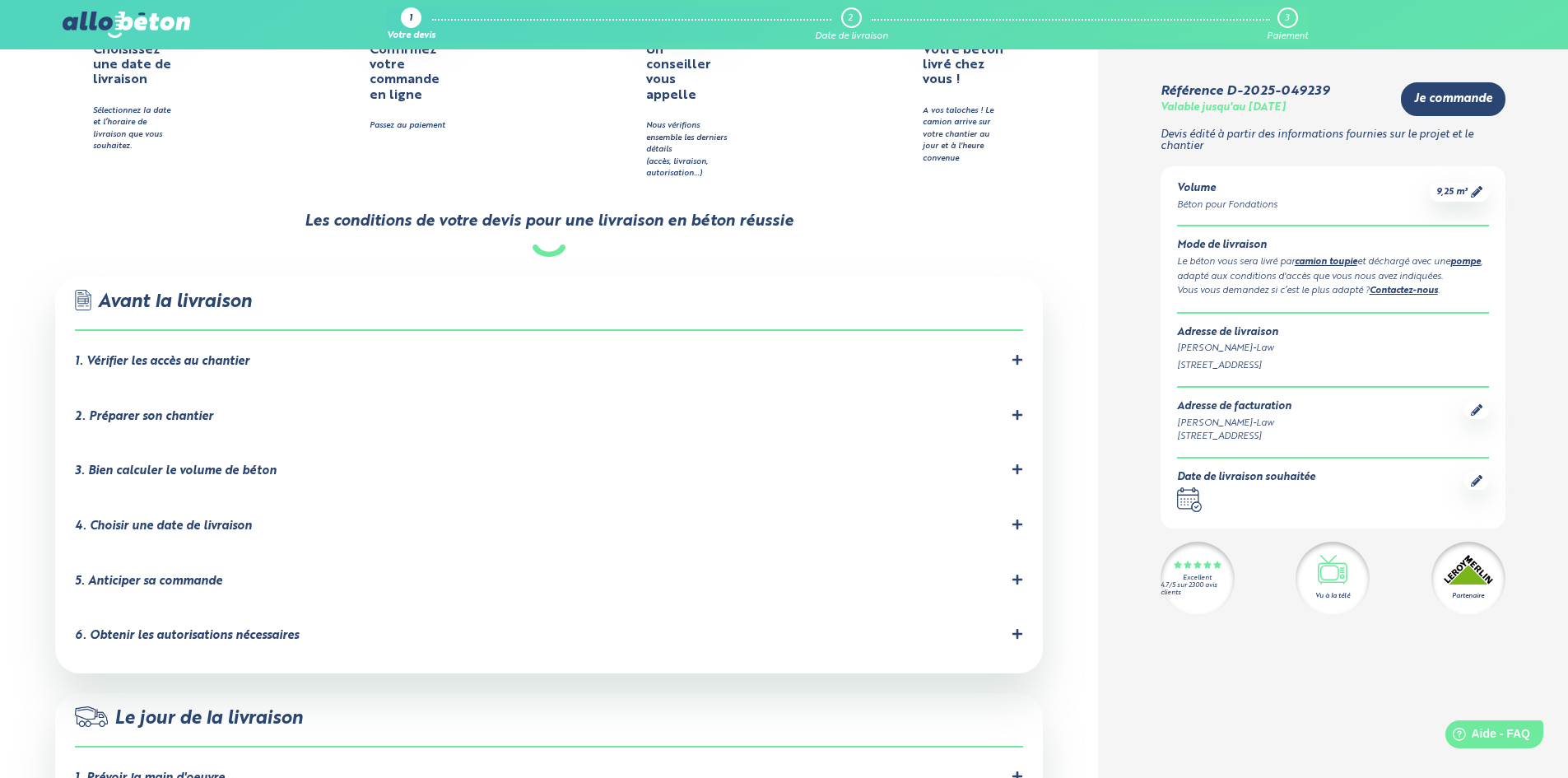
click at [736, 409] on div "2. Préparer son chantier" at bounding box center [549, 417] width 949 height 16
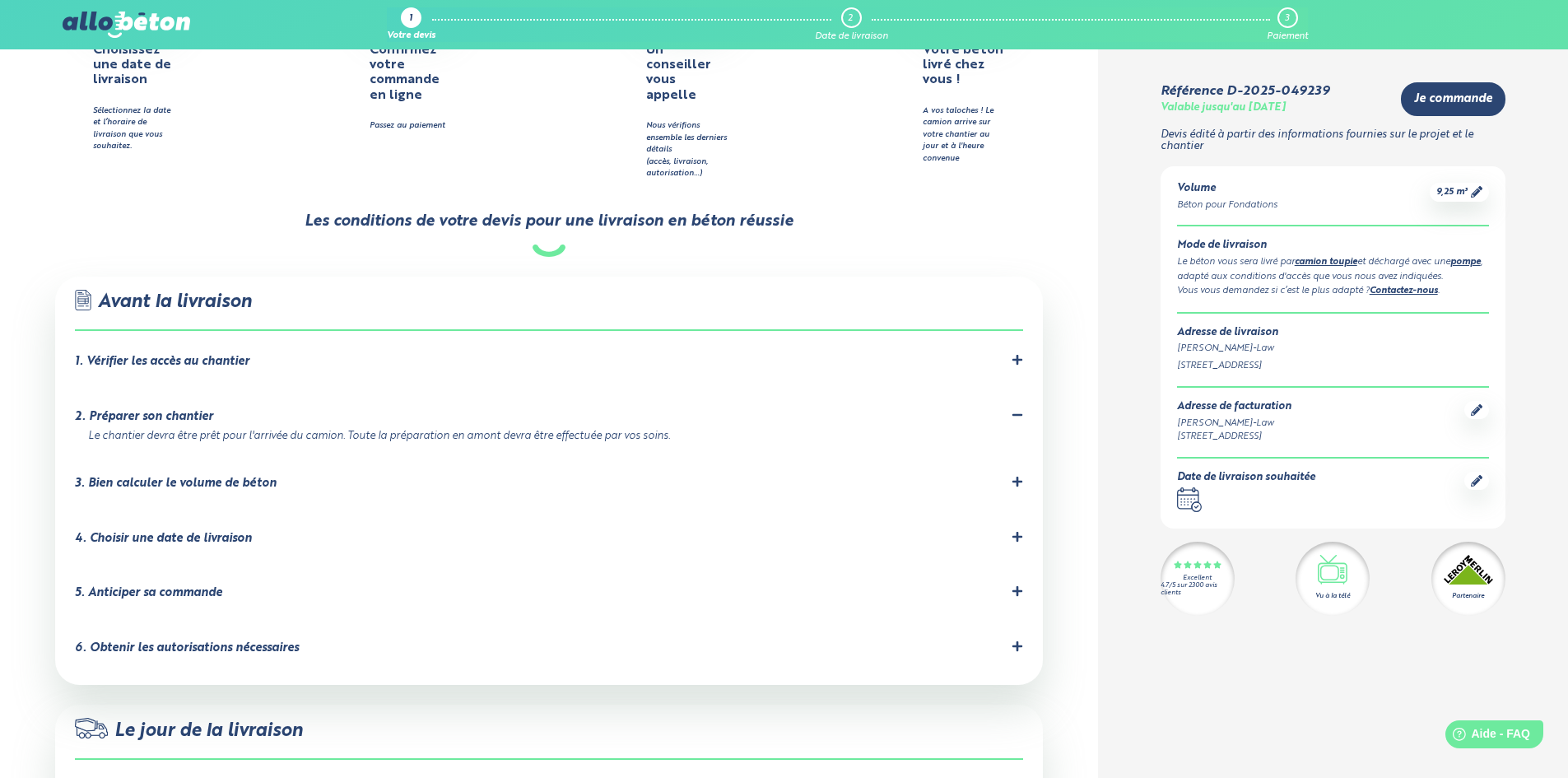
click at [736, 409] on div "2. Préparer son chantier" at bounding box center [549, 417] width 949 height 16
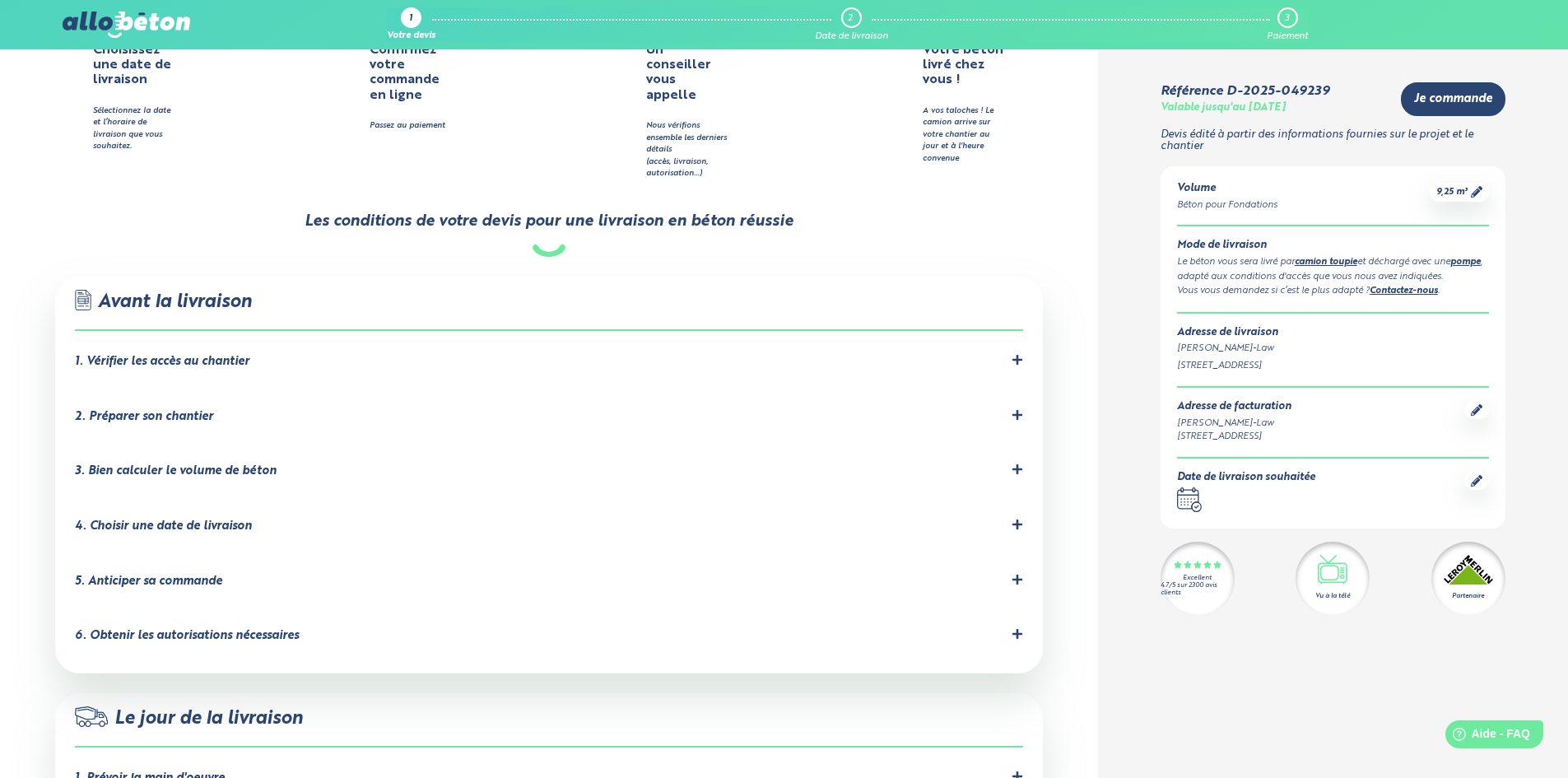
click at [726, 447] on li "3. Bien calculer le volume de béton Prenez soigneusement vos mesures. Vous pour…" at bounding box center [549, 474] width 949 height 55
click at [723, 447] on li "3. Bien calculer le volume de béton Prenez soigneusement vos mesures. Vous pour…" at bounding box center [549, 474] width 949 height 55
click at [721, 464] on div "3. Bien calculer le volume de béton" at bounding box center [549, 471] width 949 height 16
